Goal: Information Seeking & Learning: Learn about a topic

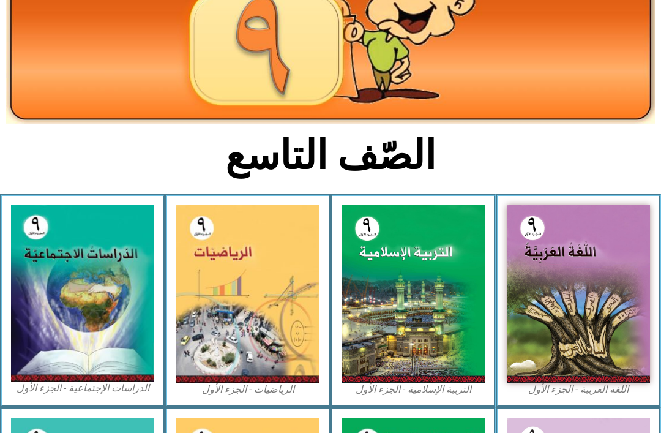
scroll to position [154, 0]
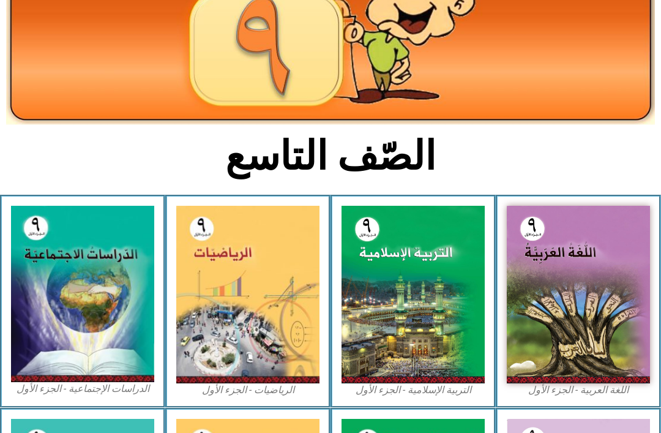
click at [411, 331] on img at bounding box center [413, 295] width 143 height 178
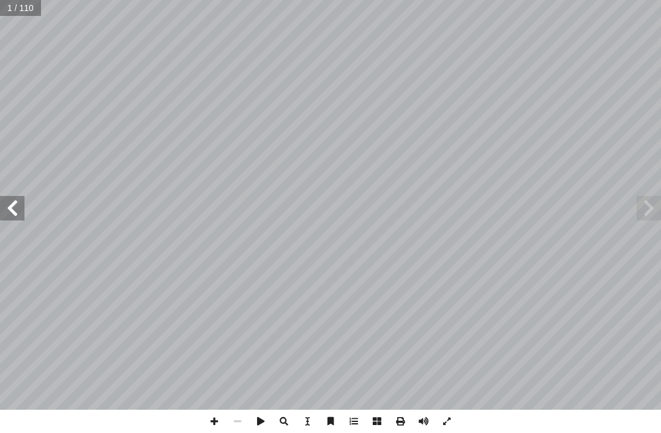
click at [17, 6] on input "text" at bounding box center [21, 8] width 42 height 16
type input "**"
click at [28, 9] on input "text" at bounding box center [29, 8] width 59 height 16
type input "**"
click at [21, 200] on span at bounding box center [12, 208] width 24 height 24
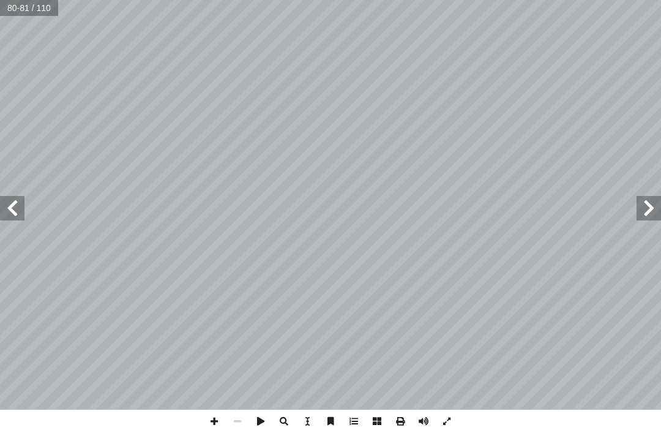
click at [10, 205] on span at bounding box center [12, 208] width 24 height 24
click at [18, 203] on span at bounding box center [12, 208] width 24 height 24
click at [10, 202] on span at bounding box center [12, 208] width 24 height 24
click at [653, 196] on span at bounding box center [649, 208] width 24 height 24
click at [652, 204] on span at bounding box center [649, 208] width 24 height 24
